Goal: Task Accomplishment & Management: Manage account settings

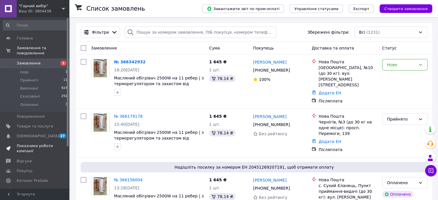
click at [29, 143] on span "Показники роботи компанії" at bounding box center [35, 148] width 37 height 10
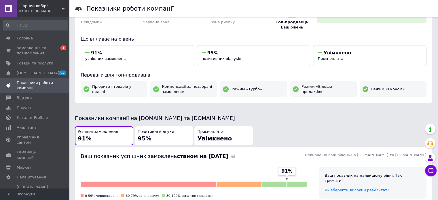
scroll to position [23, 0]
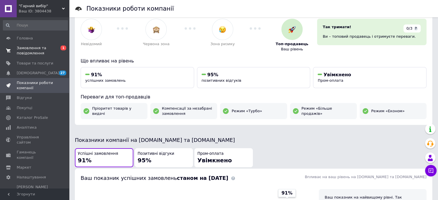
click at [29, 50] on span "Замовлення та повідомлення" at bounding box center [35, 51] width 37 height 10
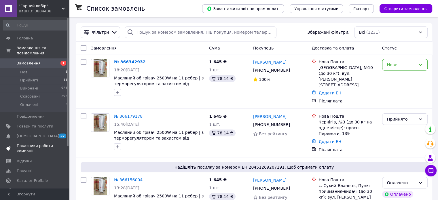
click at [26, 143] on span "Показники роботи компанії" at bounding box center [35, 148] width 37 height 10
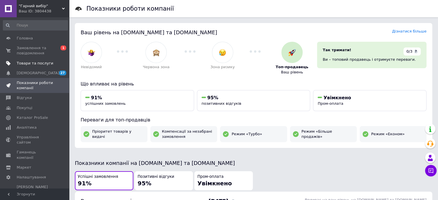
click at [37, 63] on span "Товари та послуги" at bounding box center [35, 63] width 37 height 5
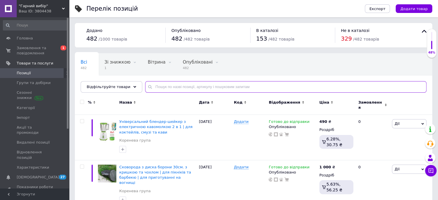
click at [209, 90] on input "text" at bounding box center [285, 87] width 281 height 12
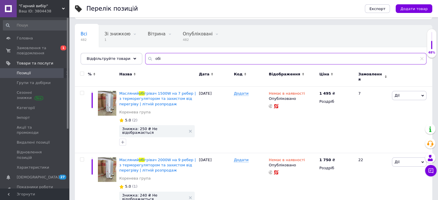
scroll to position [36, 0]
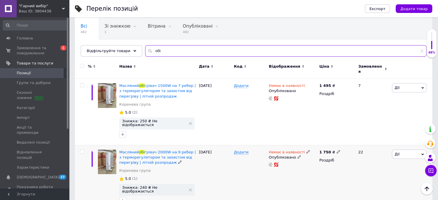
type input "обі"
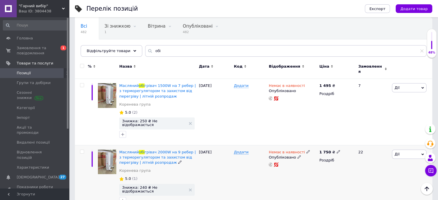
click at [306, 150] on icon at bounding box center [307, 151] width 3 height 3
click at [315, 153] on li "В наявності" at bounding box center [338, 157] width 55 height 8
click at [328, 142] on span "В наявності" at bounding box center [326, 144] width 23 height 4
click at [326, 169] on li "Готово до відправки" at bounding box center [338, 173] width 55 height 8
click at [316, 176] on div "Немає в наявності Наявність [PERSON_NAME] до відправки В наявності Немає в наяв…" at bounding box center [292, 178] width 50 height 67
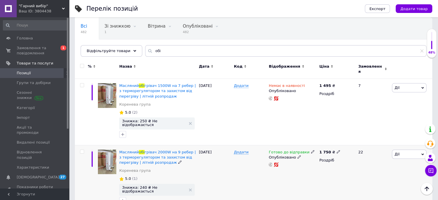
click at [351, 160] on div "1 750 ₴ Роздріб" at bounding box center [336, 178] width 37 height 67
click at [30, 51] on span "Замовлення та повідомлення" at bounding box center [35, 51] width 37 height 10
